Goal: Find specific page/section: Find specific page/section

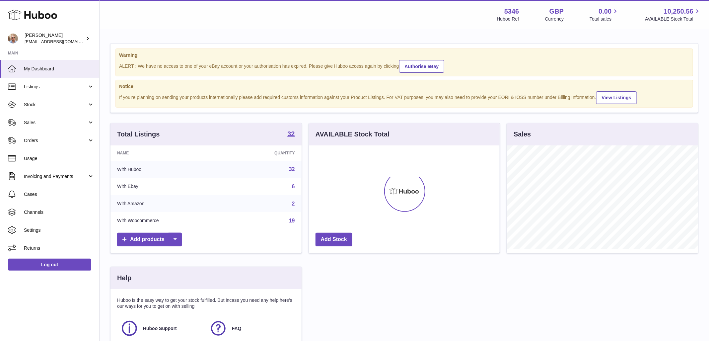
scroll to position [104, 191]
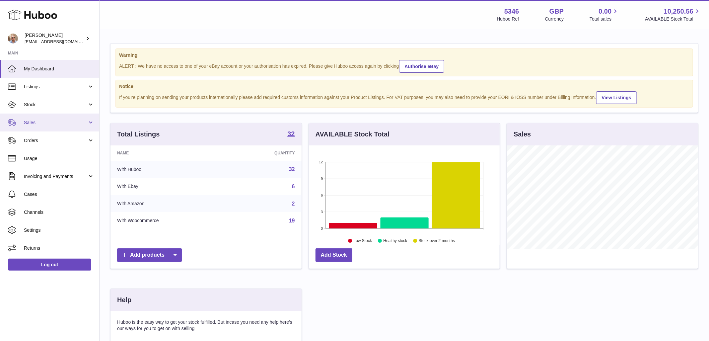
click at [33, 123] on span "Sales" at bounding box center [55, 123] width 63 height 6
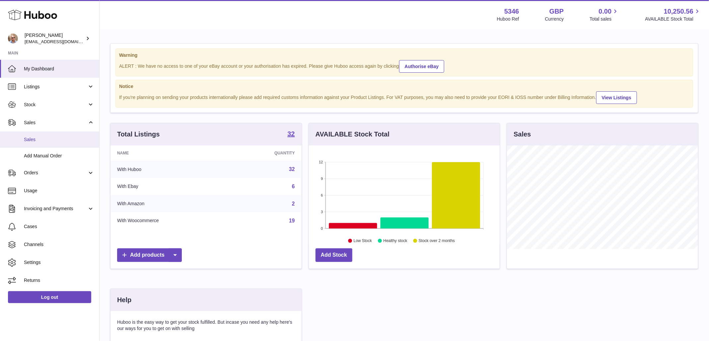
click at [50, 138] on span "Sales" at bounding box center [59, 139] width 70 height 6
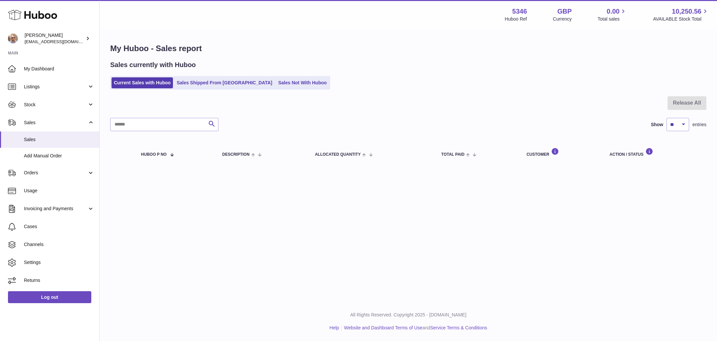
click at [409, 9] on div "Menu Huboo 5346 Huboo Ref GBP Currency 0.00 Total sales 10,250.56 AVAILABLE Sto…" at bounding box center [409, 14] width 602 height 15
click at [437, 69] on div "Sales currently with Huboo" at bounding box center [408, 64] width 596 height 9
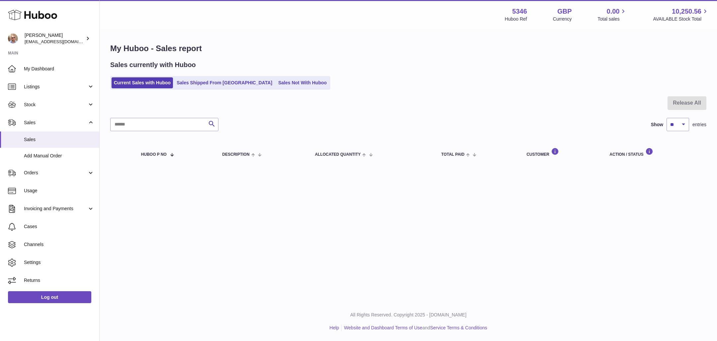
click at [437, 69] on div "Sales currently with Huboo" at bounding box center [408, 64] width 596 height 9
click at [274, 75] on div "Sales currently with Huboo Current Sales with Huboo Sales Shipped From Huboo Sa…" at bounding box center [408, 74] width 596 height 29
click at [276, 76] on ul "Current Sales with Huboo Sales Shipped From Huboo Sales Not With Huboo" at bounding box center [220, 83] width 220 height 14
click at [280, 84] on link "Sales Not With Huboo" at bounding box center [302, 82] width 53 height 11
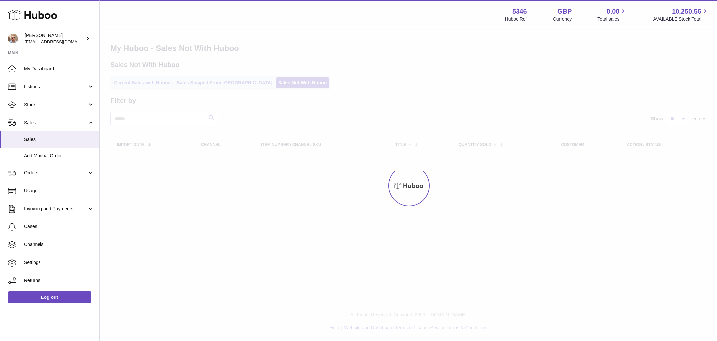
click at [280, 85] on div at bounding box center [408, 185] width 617 height 311
